Goal: Task Accomplishment & Management: Complete application form

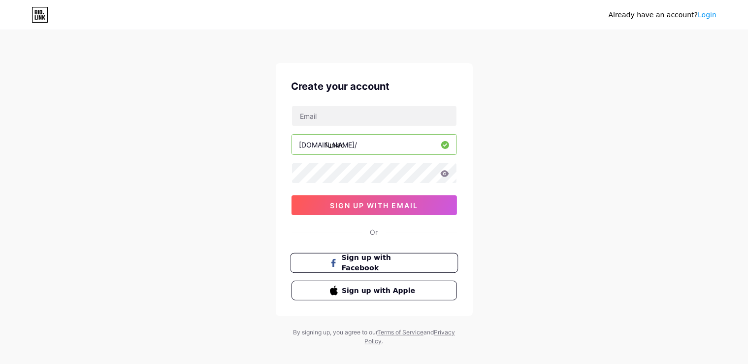
click at [318, 267] on button "Sign up with Facebook" at bounding box center [374, 263] width 168 height 20
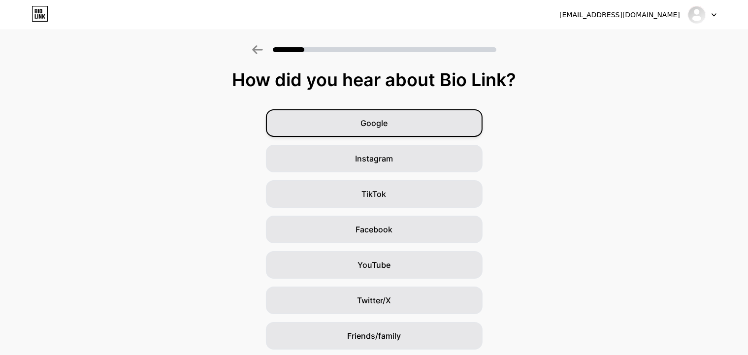
click at [415, 135] on div "Google" at bounding box center [374, 123] width 217 height 28
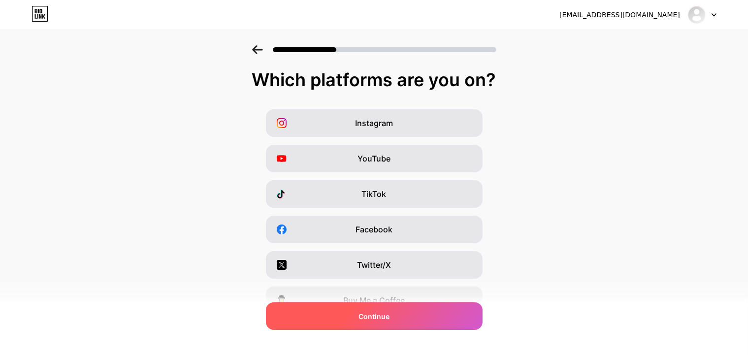
click at [327, 311] on div "Continue" at bounding box center [374, 317] width 217 height 28
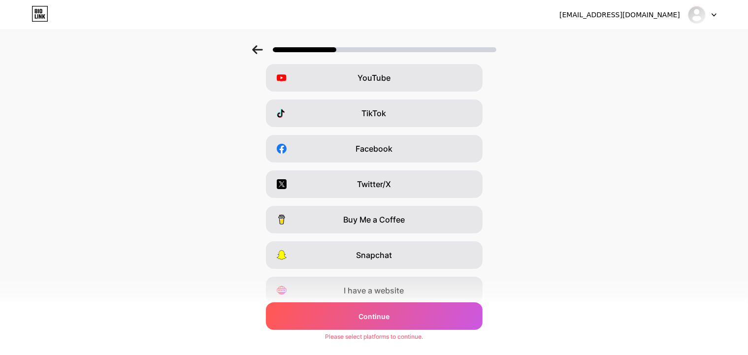
scroll to position [84, 0]
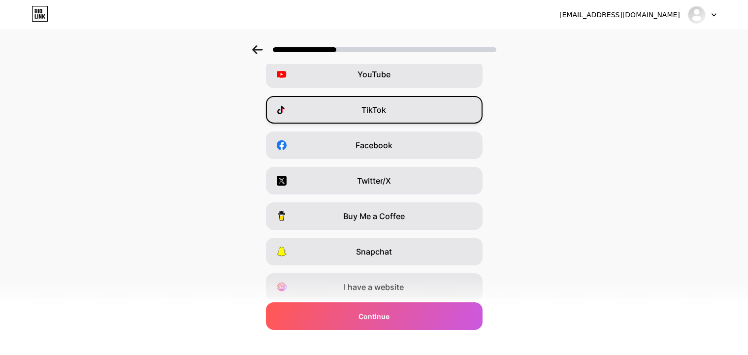
click at [424, 110] on div "TikTok" at bounding box center [374, 110] width 217 height 28
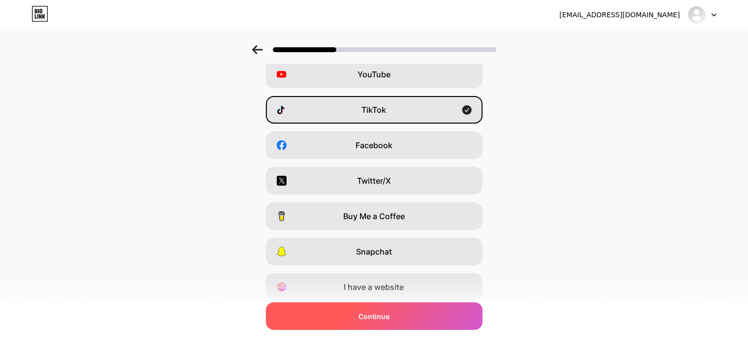
click at [339, 319] on div "Continue" at bounding box center [374, 317] width 217 height 28
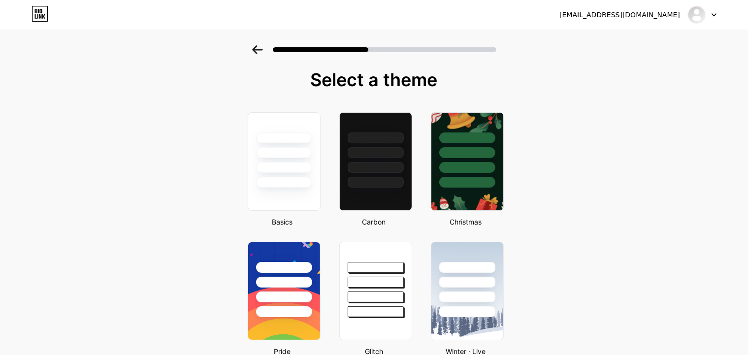
click at [392, 184] on div at bounding box center [376, 182] width 56 height 11
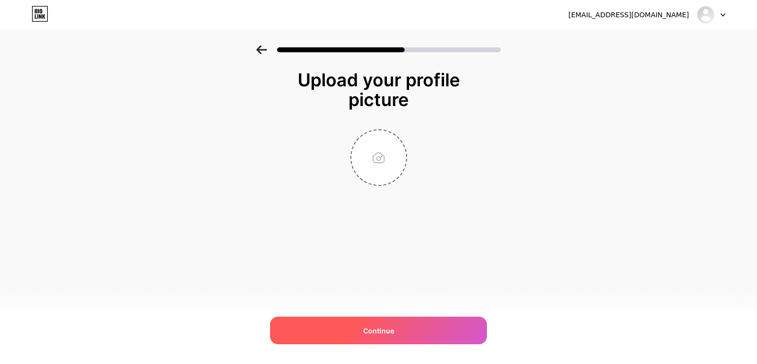
click at [372, 320] on div "Continue" at bounding box center [378, 330] width 217 height 28
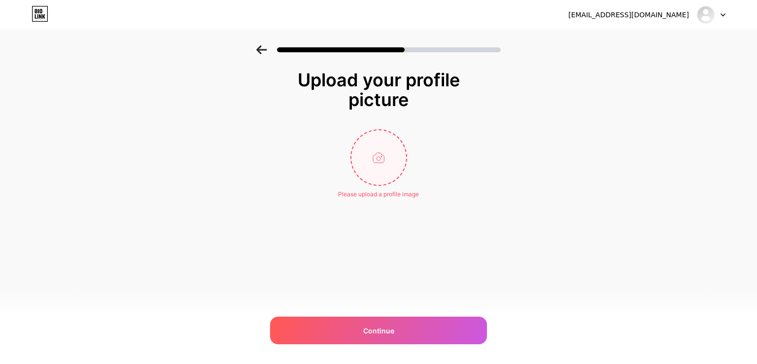
click at [381, 166] on input "file" at bounding box center [378, 157] width 55 height 55
type input "C:\fakepath\WhatsApp-Image-2025-10-04-à-16.48.40_dbe24ae7.png"
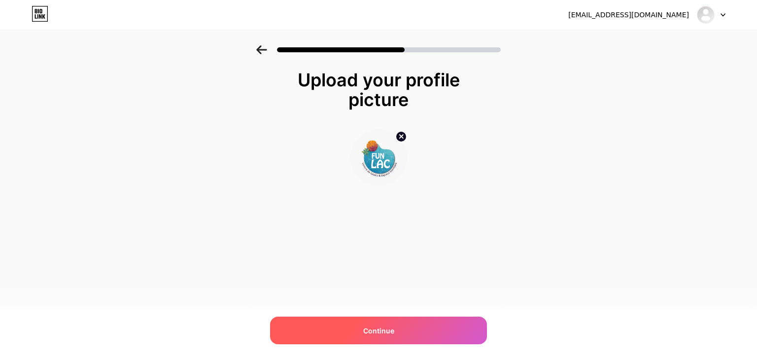
click at [371, 333] on span "Continue" at bounding box center [378, 330] width 31 height 10
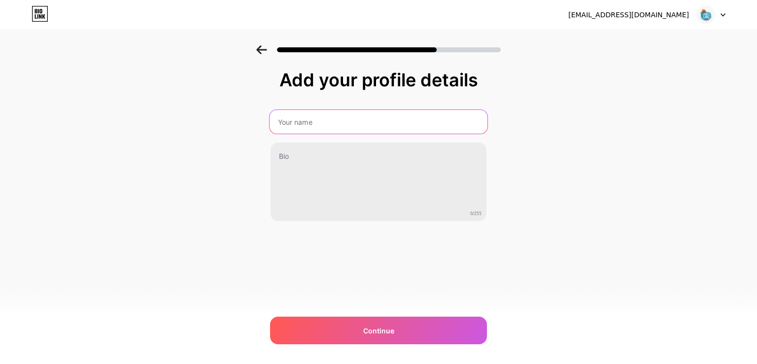
click at [359, 131] on input "text" at bounding box center [379, 122] width 218 height 24
type input "f"
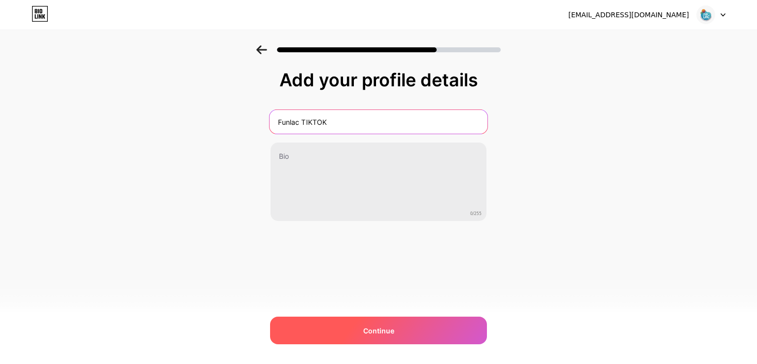
type input "Funlac TIKTOK"
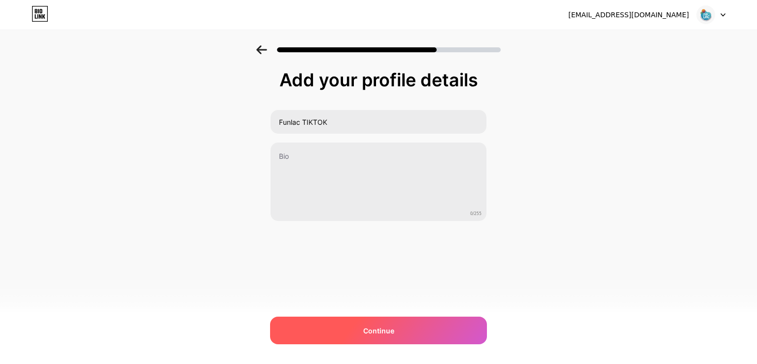
click at [359, 327] on div "Continue" at bounding box center [378, 330] width 217 height 28
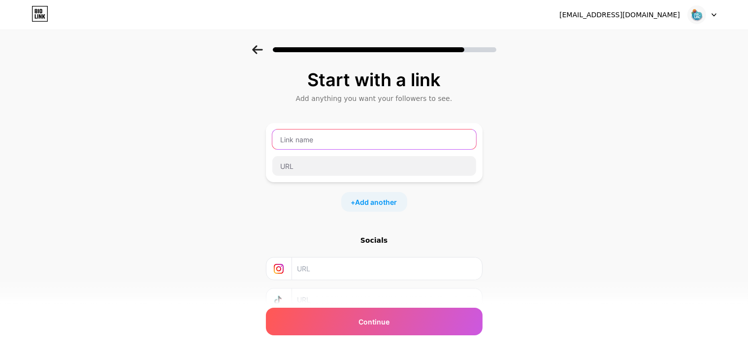
click at [328, 141] on input "text" at bounding box center [374, 140] width 204 height 20
click at [349, 135] on input "text" at bounding box center [374, 140] width 204 height 20
paste input "https://www.tiktok.com/@funlac?is_from_webapp=1&sender_device=pc"
type input "https://www.tiktok.com/@funlac?is_from_webapp=1&sender_device=pc"
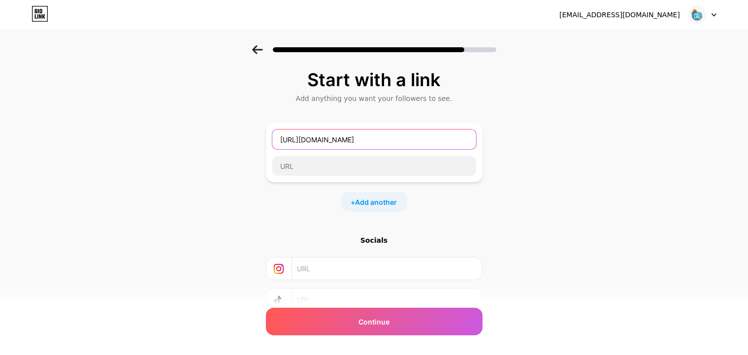
scroll to position [0, 0]
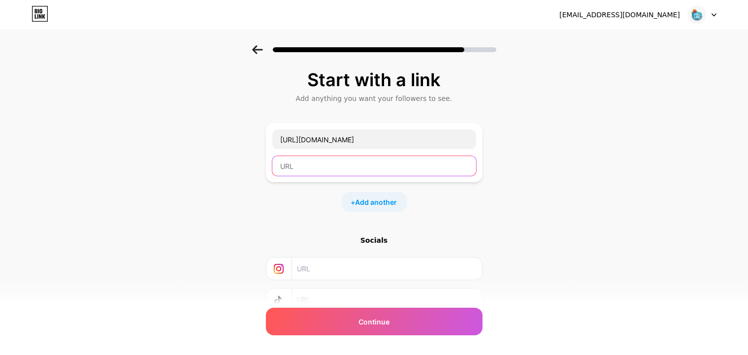
click at [339, 162] on input "text" at bounding box center [374, 166] width 204 height 20
paste input "https://www.tiktok.com/@funlac"
type input "https://www.tiktok.com/@funlac"
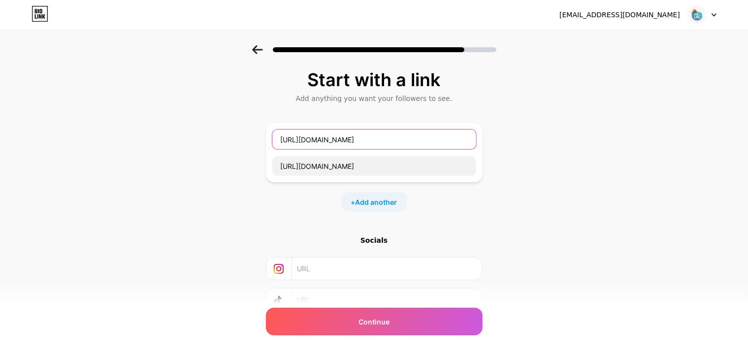
scroll to position [0, 45]
drag, startPoint x: 283, startPoint y: 141, endPoint x: 579, endPoint y: 148, distance: 296.7
click at [579, 148] on div "Start with a link Add anything you want your followers to see. https://www.tikt…" at bounding box center [374, 218] width 748 height 346
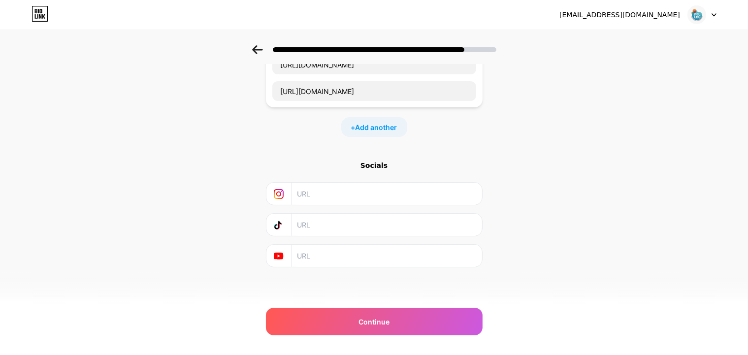
scroll to position [0, 0]
click at [336, 221] on input "text" at bounding box center [386, 225] width 179 height 22
paste input "https://www.tiktok.com/@funlac?is_from_webapp=1&sender_device=pc"
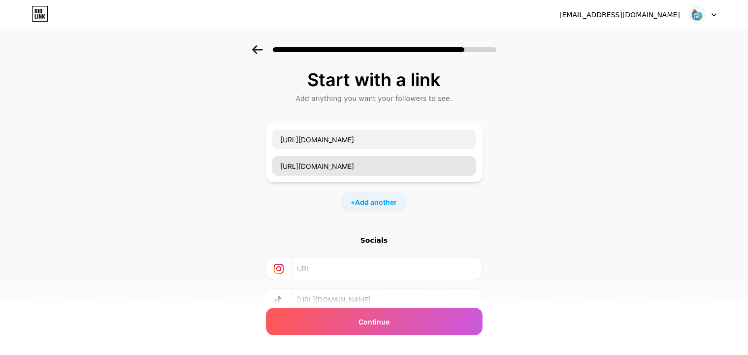
type input "https://www.tiktok.com/@funlac?is_from_webapp=1&sender_device=pc"
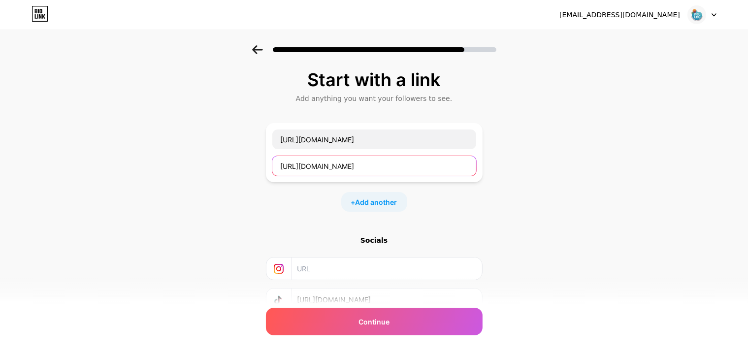
drag, startPoint x: 407, startPoint y: 164, endPoint x: 244, endPoint y: 174, distance: 163.4
click at [244, 174] on div "Start with a link Add anything you want your followers to see. https://www.tikt…" at bounding box center [374, 218] width 748 height 346
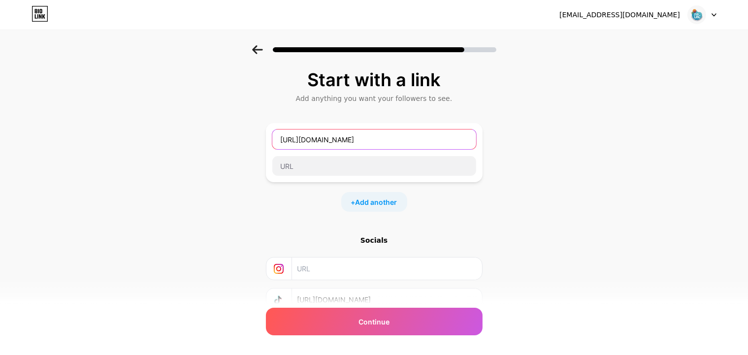
scroll to position [0, 45]
drag, startPoint x: 285, startPoint y: 138, endPoint x: 596, endPoint y: 127, distance: 311.1
click at [596, 127] on div "Start with a link Add anything you want your followers to see. https://www.tikt…" at bounding box center [374, 218] width 748 height 346
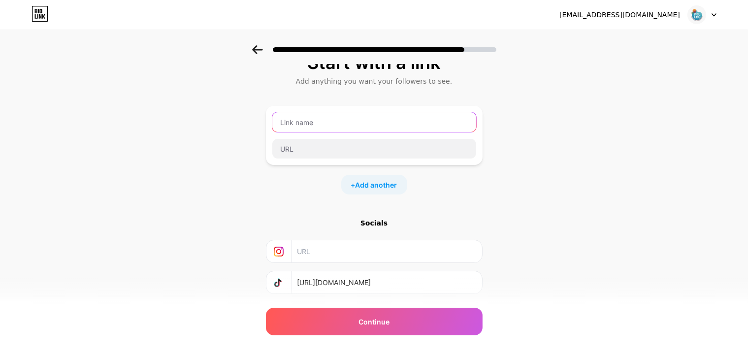
scroll to position [12, 0]
